Goal: Task Accomplishment & Management: Manage account settings

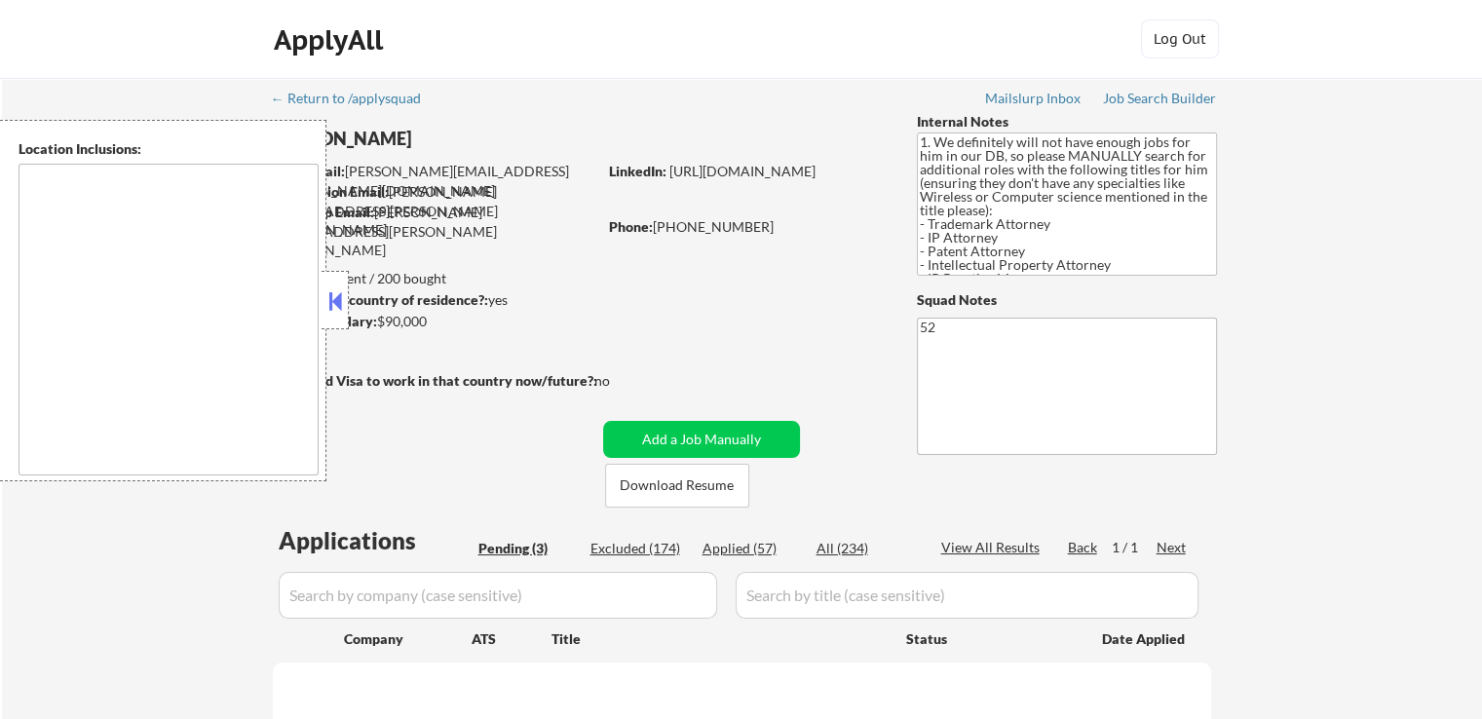
type textarea "[GEOGRAPHIC_DATA], [GEOGRAPHIC_DATA] [GEOGRAPHIC_DATA], [GEOGRAPHIC_DATA], [GEO…"
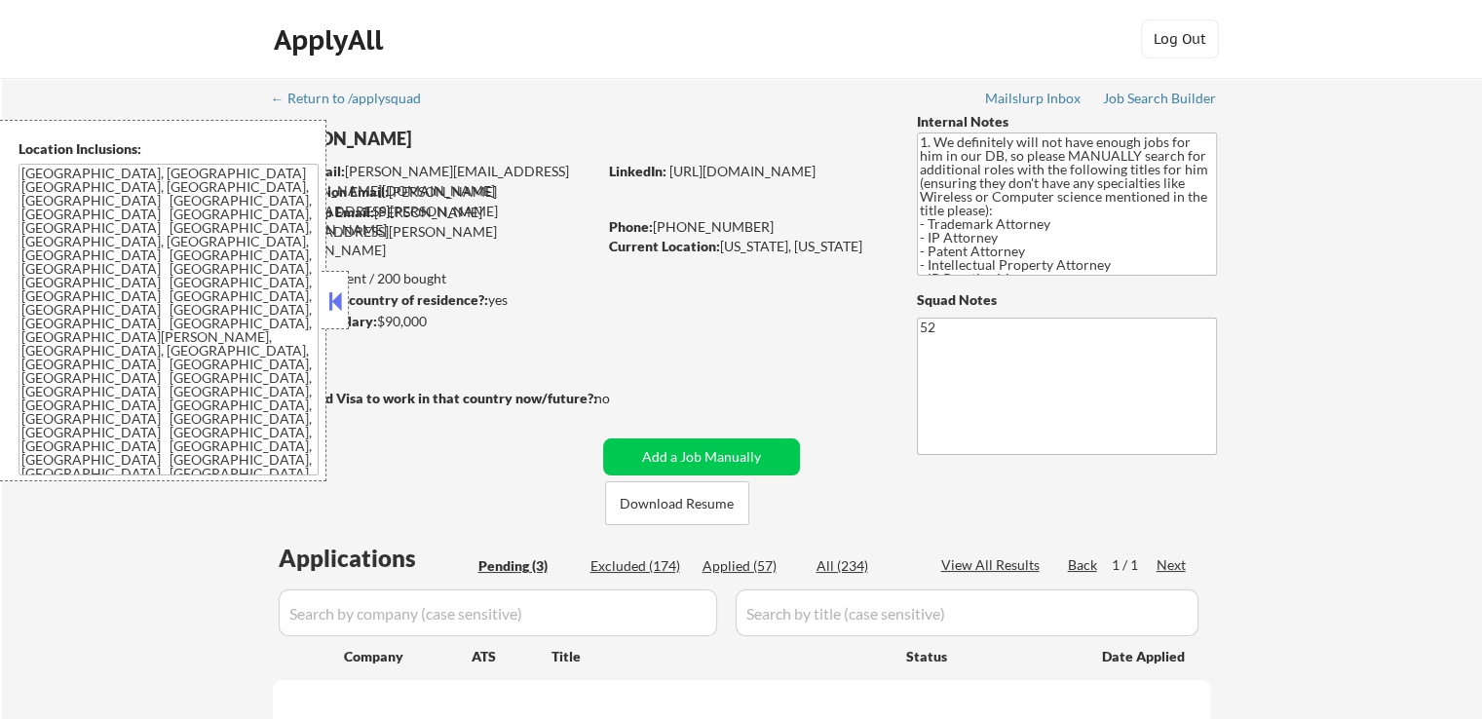
select select ""pending""
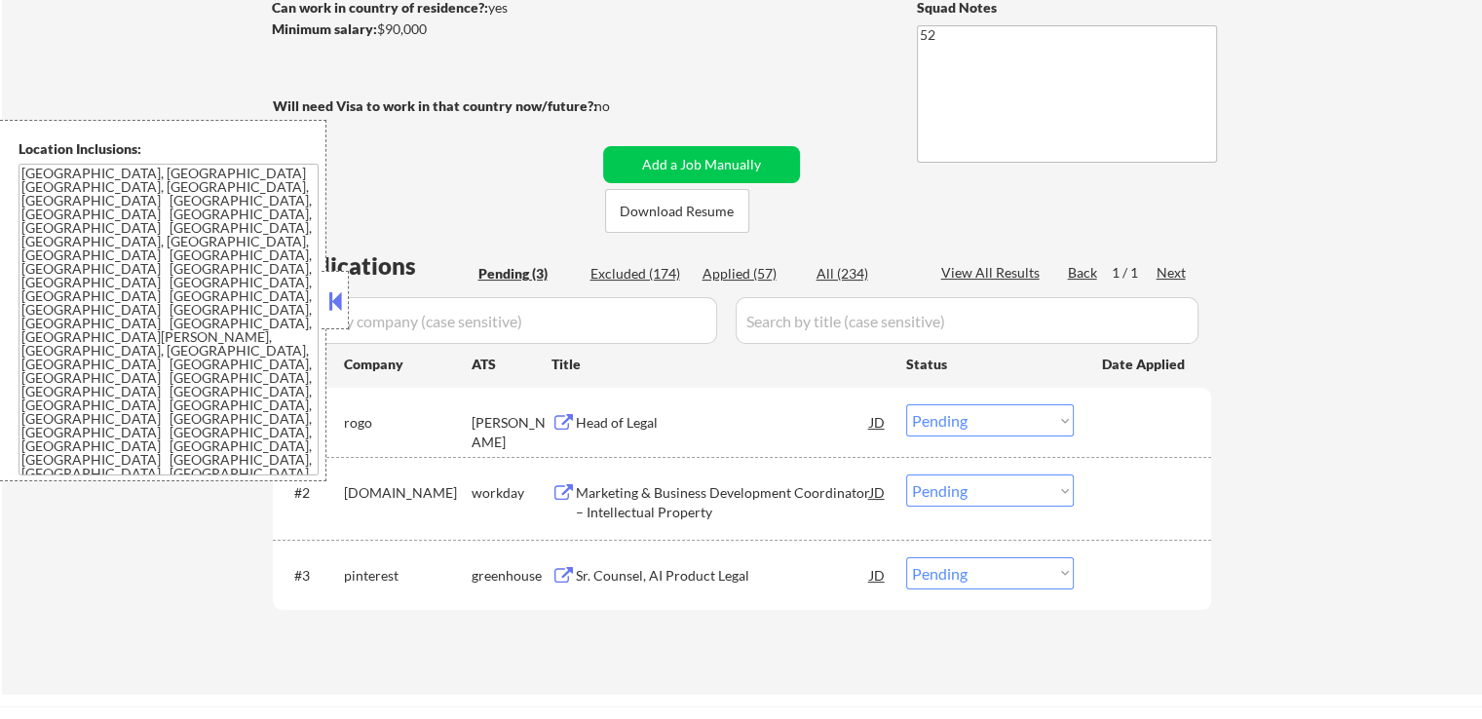
scroll to position [487, 0]
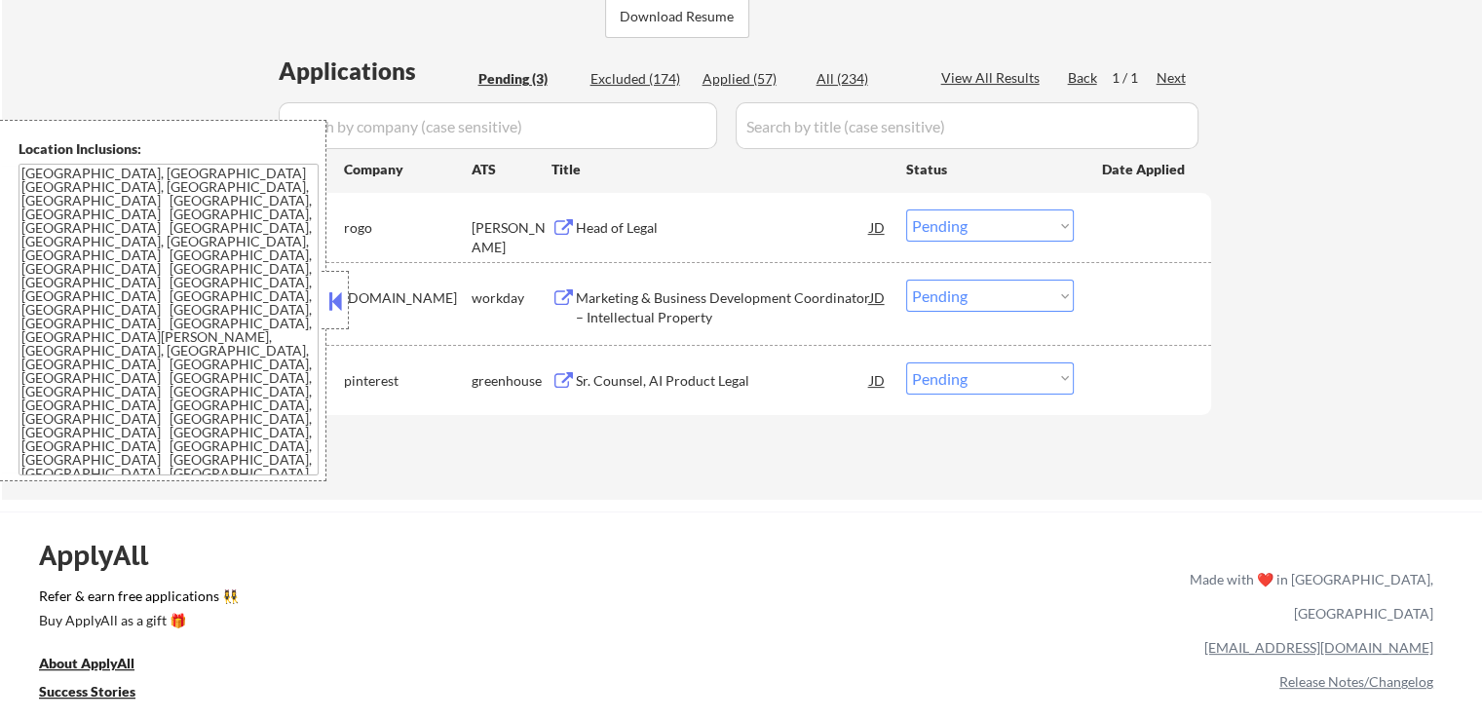
click at [674, 236] on div "Head of Legal" at bounding box center [723, 227] width 294 height 19
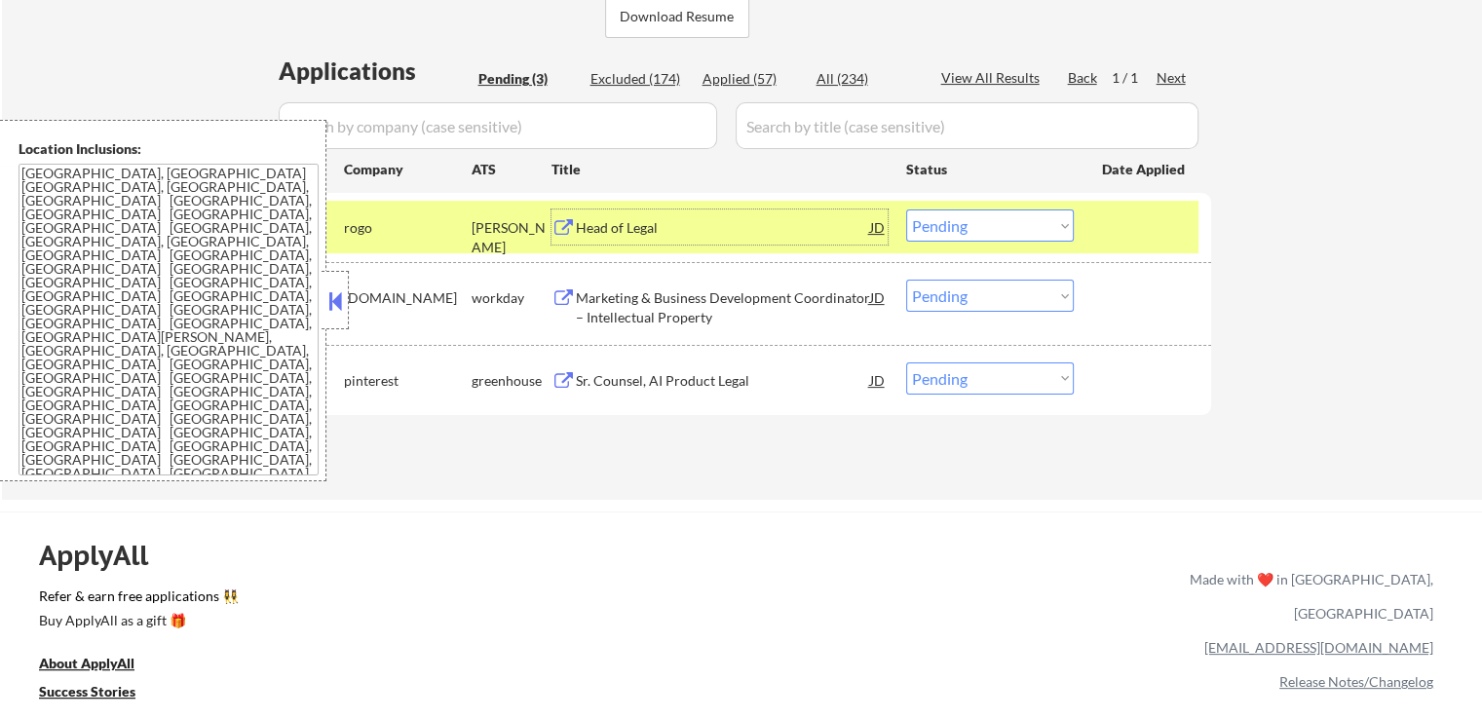
click at [774, 303] on div "Marketing & Business Development Coordinator – Intellectual Property" at bounding box center [723, 307] width 294 height 38
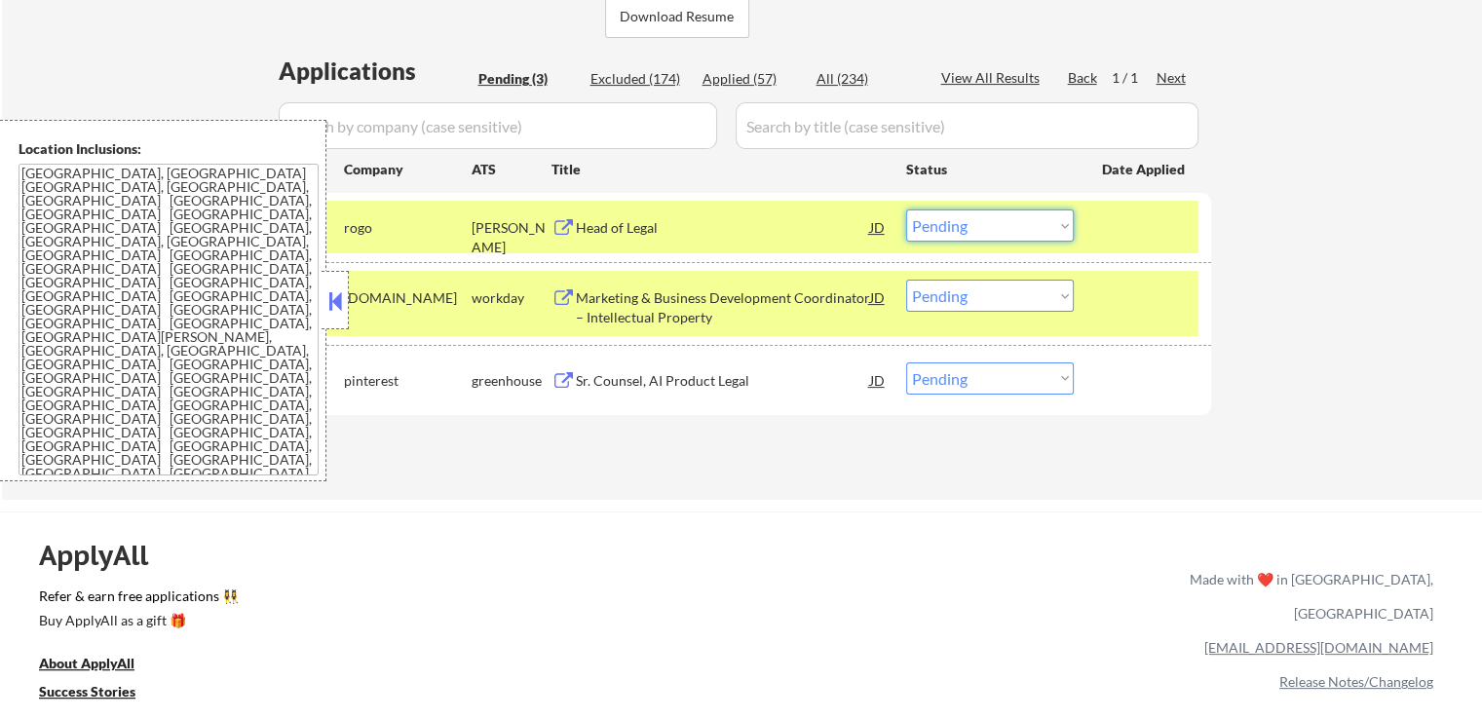
drag, startPoint x: 1009, startPoint y: 223, endPoint x: 1002, endPoint y: 238, distance: 16.6
click at [1008, 223] on select "Choose an option... Pending Applied Excluded (Questions) Excluded (Expired) Exc…" at bounding box center [990, 225] width 168 height 32
click at [906, 209] on select "Choose an option... Pending Applied Excluded (Questions) Excluded (Expired) Exc…" at bounding box center [990, 225] width 168 height 32
click at [719, 379] on div "Sr. Counsel, AI Product Legal" at bounding box center [723, 380] width 294 height 19
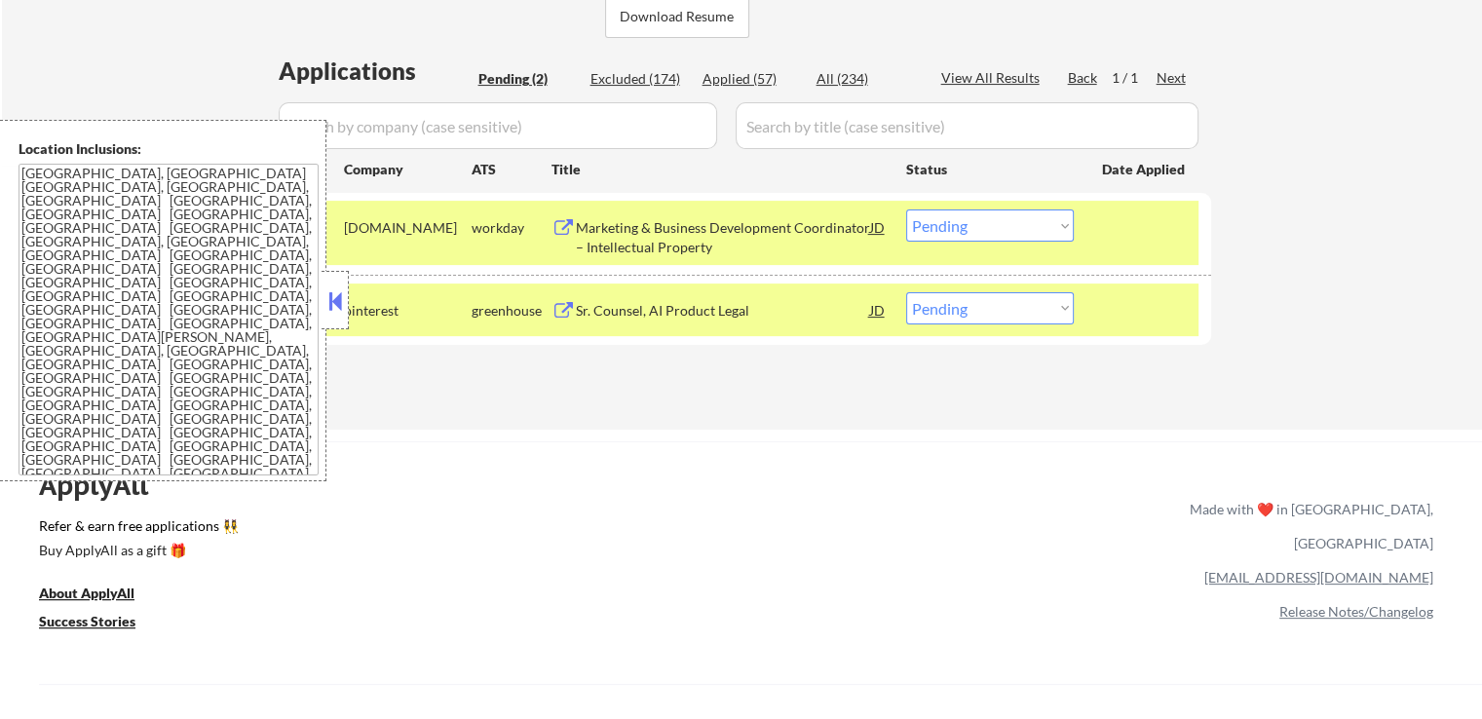
click at [963, 219] on select "Choose an option... Pending Applied Excluded (Questions) Excluded (Expired) Exc…" at bounding box center [990, 225] width 168 height 32
click at [906, 209] on select "Choose an option... Pending Applied Excluded (Questions) Excluded (Expired) Exc…" at bounding box center [990, 225] width 168 height 32
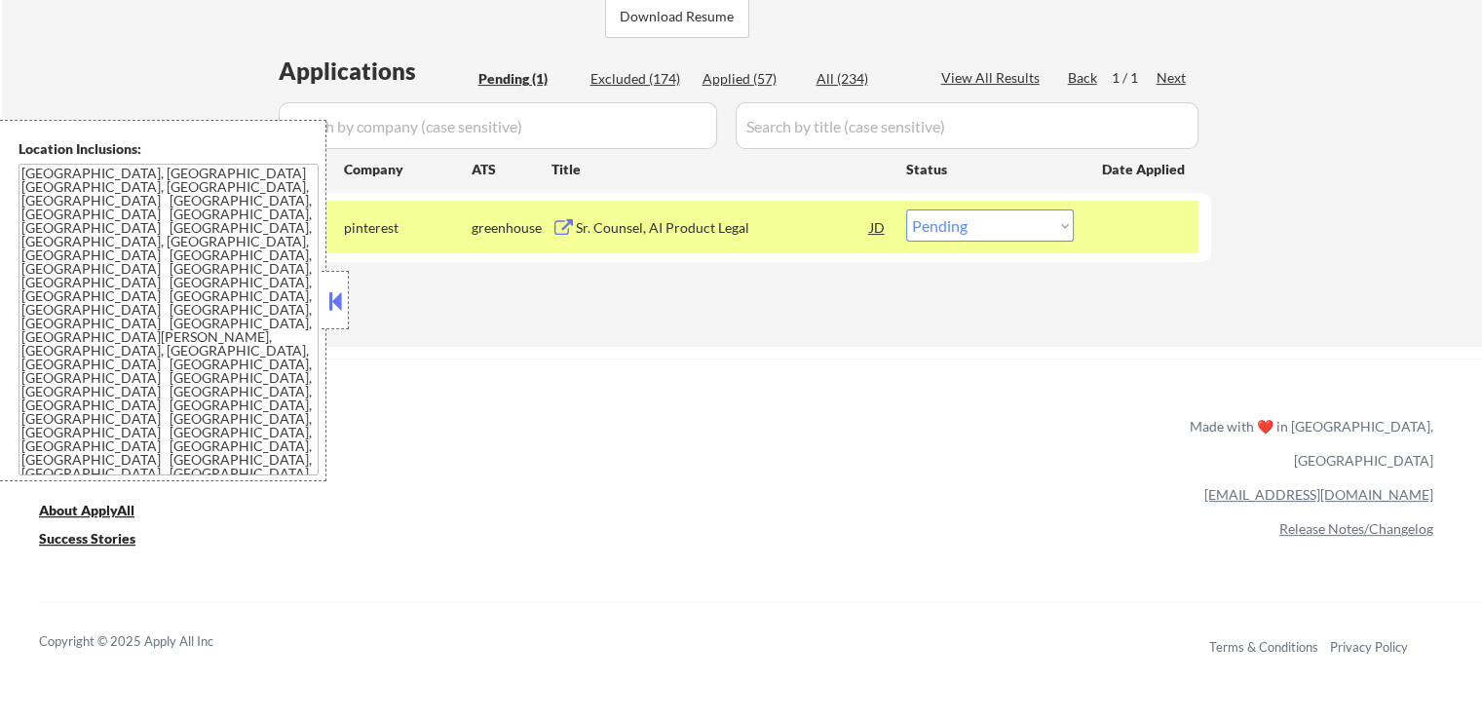
drag, startPoint x: 975, startPoint y: 214, endPoint x: 978, endPoint y: 239, distance: 24.5
click at [975, 214] on select "Choose an option... Pending Applied Excluded (Questions) Excluded (Expired) Exc…" at bounding box center [990, 225] width 168 height 32
select select ""excluded__location_""
click at [906, 209] on select "Choose an option... Pending Applied Excluded (Questions) Excluded (Expired) Exc…" at bounding box center [990, 225] width 168 height 32
drag, startPoint x: 983, startPoint y: 366, endPoint x: 984, endPoint y: 357, distance: 9.8
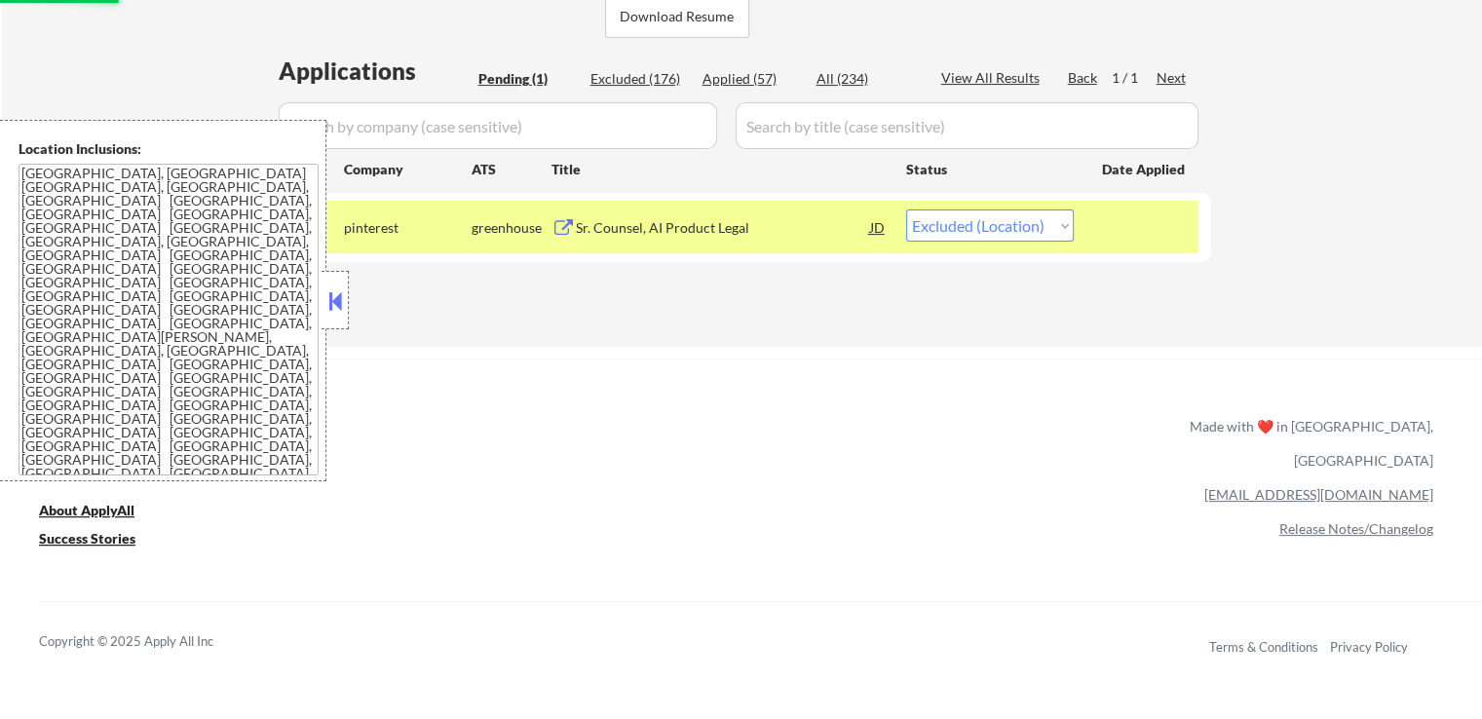
click at [982, 366] on div "ApplyAll Refer & earn free applications 👯‍♀️ Buy ApplyAll as a gift 🎁 About App…" at bounding box center [741, 510] width 1482 height 303
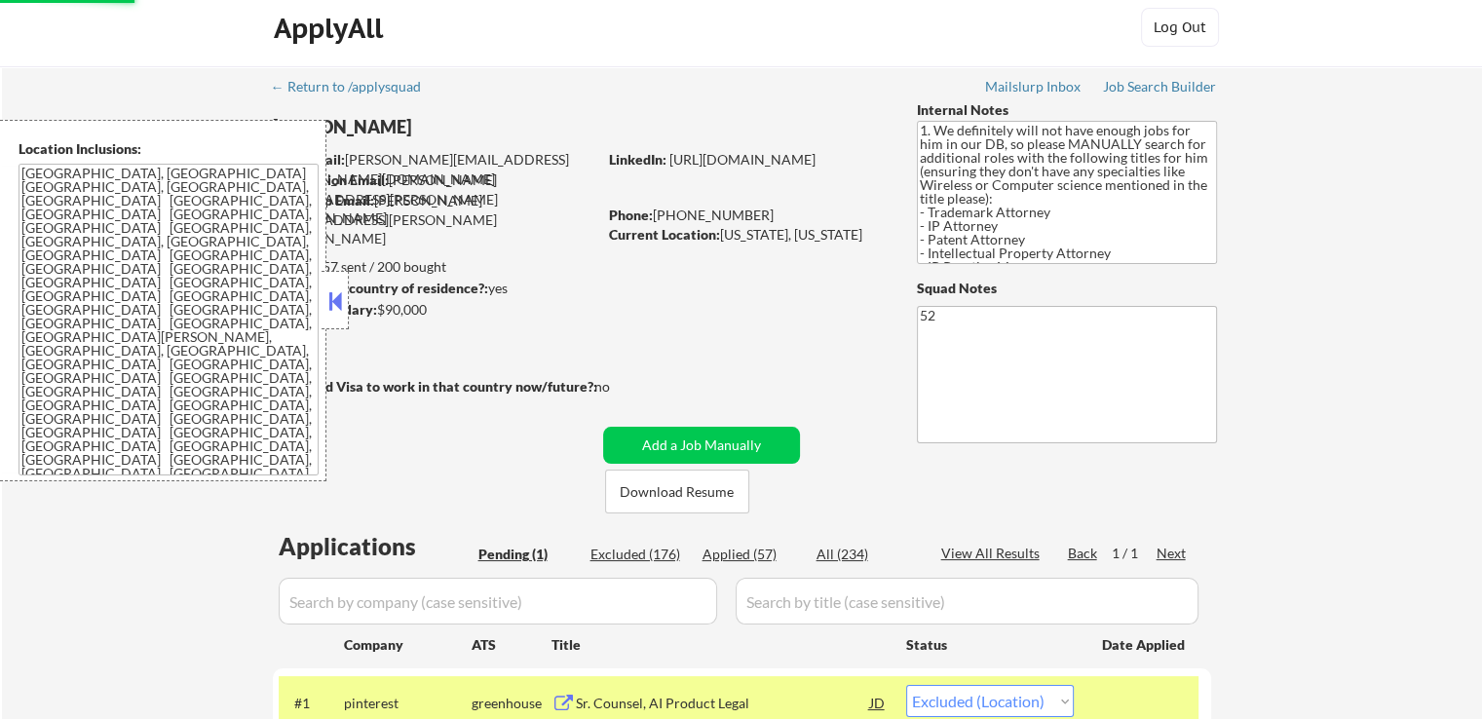
scroll to position [0, 0]
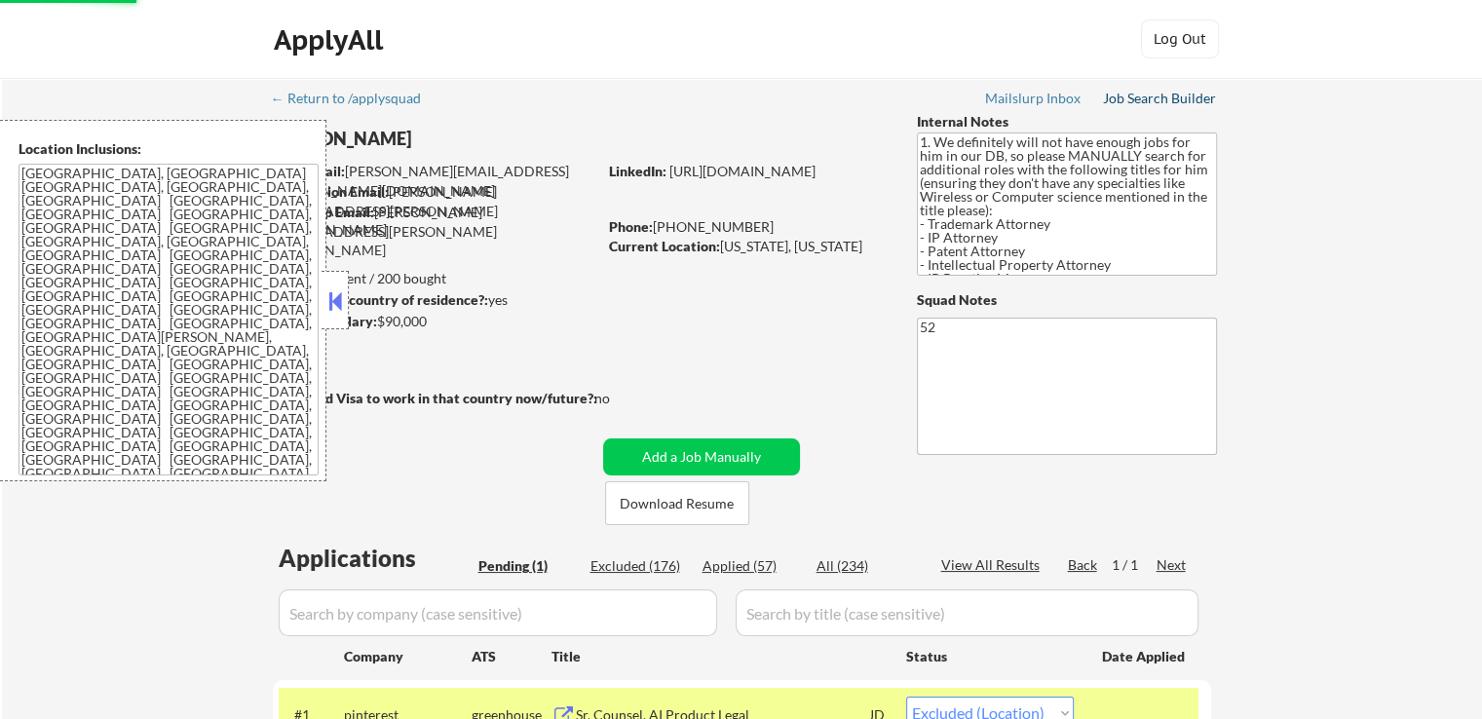
click at [1145, 94] on div "Job Search Builder" at bounding box center [1160, 99] width 114 height 14
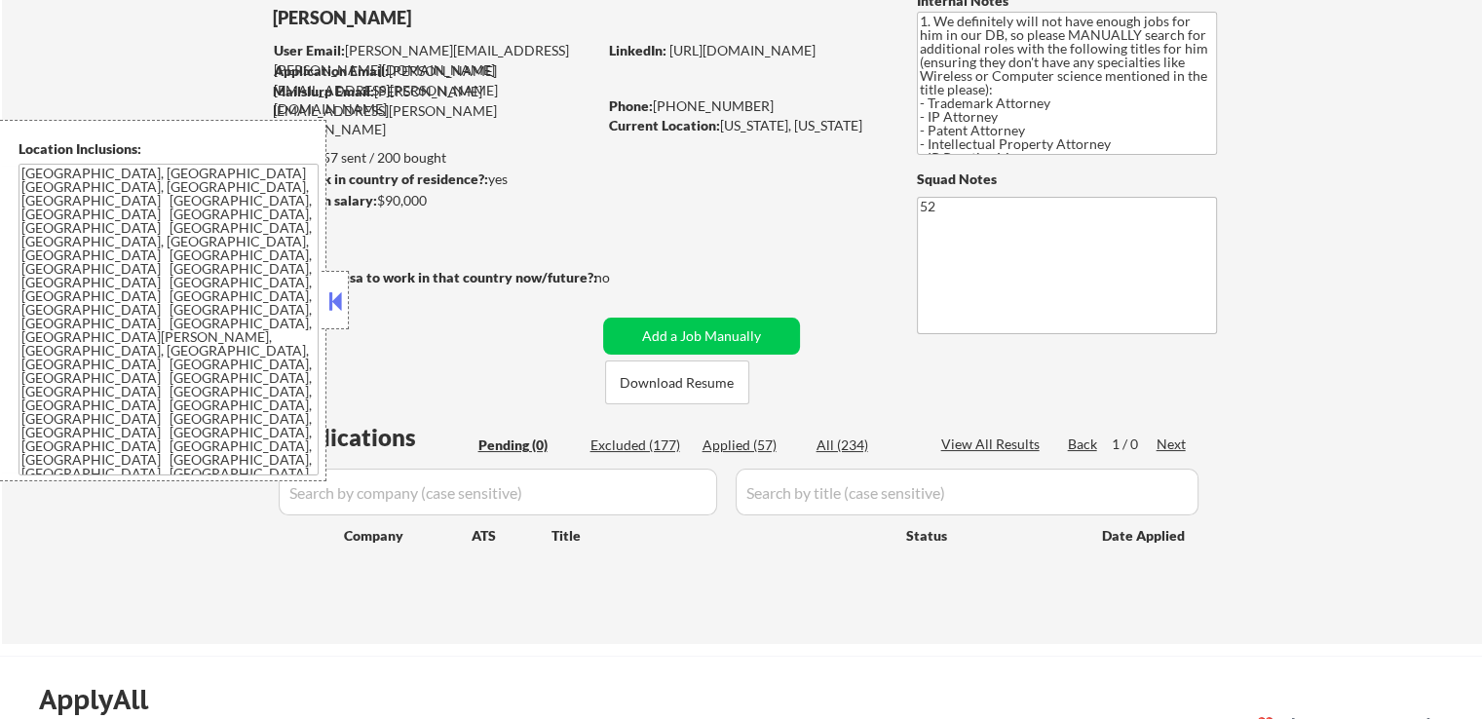
scroll to position [195, 0]
